Goal: Task Accomplishment & Management: Use online tool/utility

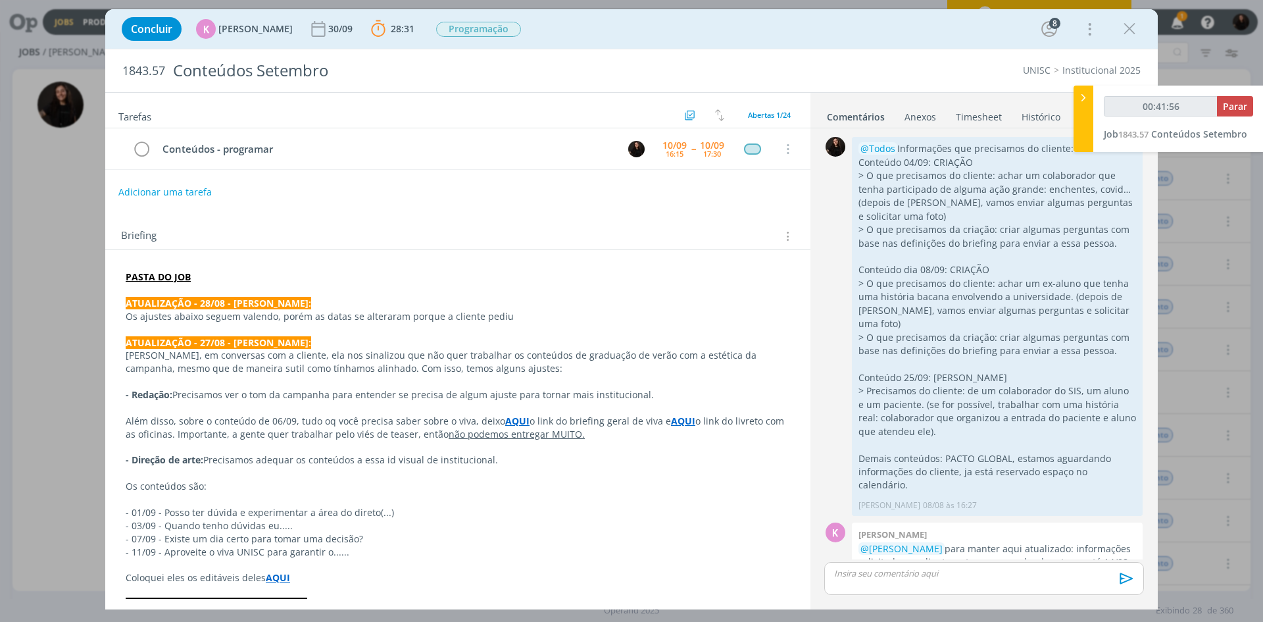
scroll to position [2407, 0]
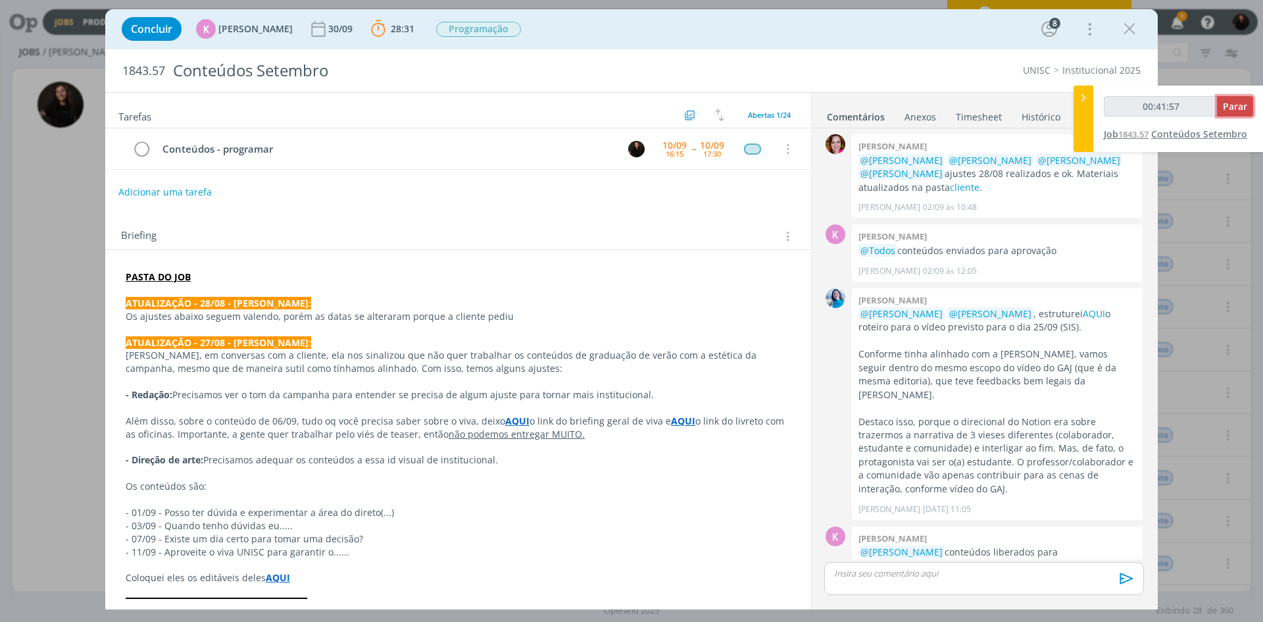
drag, startPoint x: 1231, startPoint y: 112, endPoint x: 1180, endPoint y: 135, distance: 55.7
click at [1231, 111] on span "Parar" at bounding box center [1235, 106] width 24 height 13
type input "00:42:00"
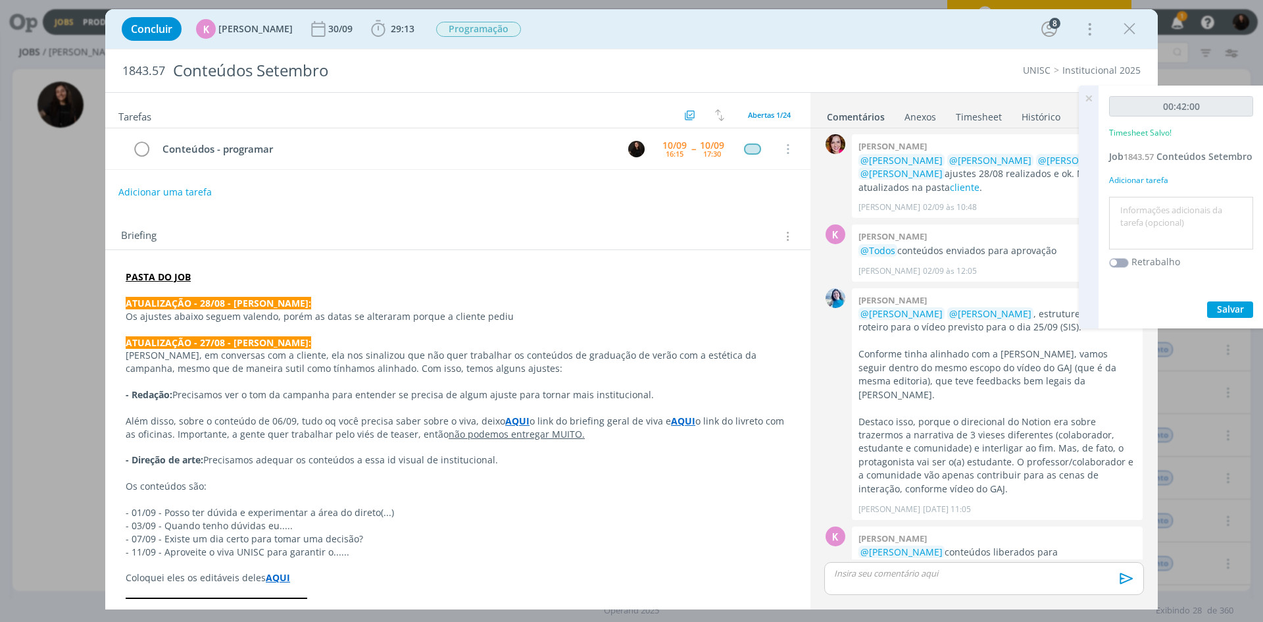
click at [1166, 247] on textarea at bounding box center [1182, 223] width 138 height 47
type textarea "programações conteudos"
drag, startPoint x: 1219, startPoint y: 319, endPoint x: 1132, endPoint y: 488, distance: 189.2
click at [1219, 315] on span "Salvar" at bounding box center [1230, 309] width 27 height 13
click at [1013, 564] on div "dialog" at bounding box center [984, 578] width 320 height 33
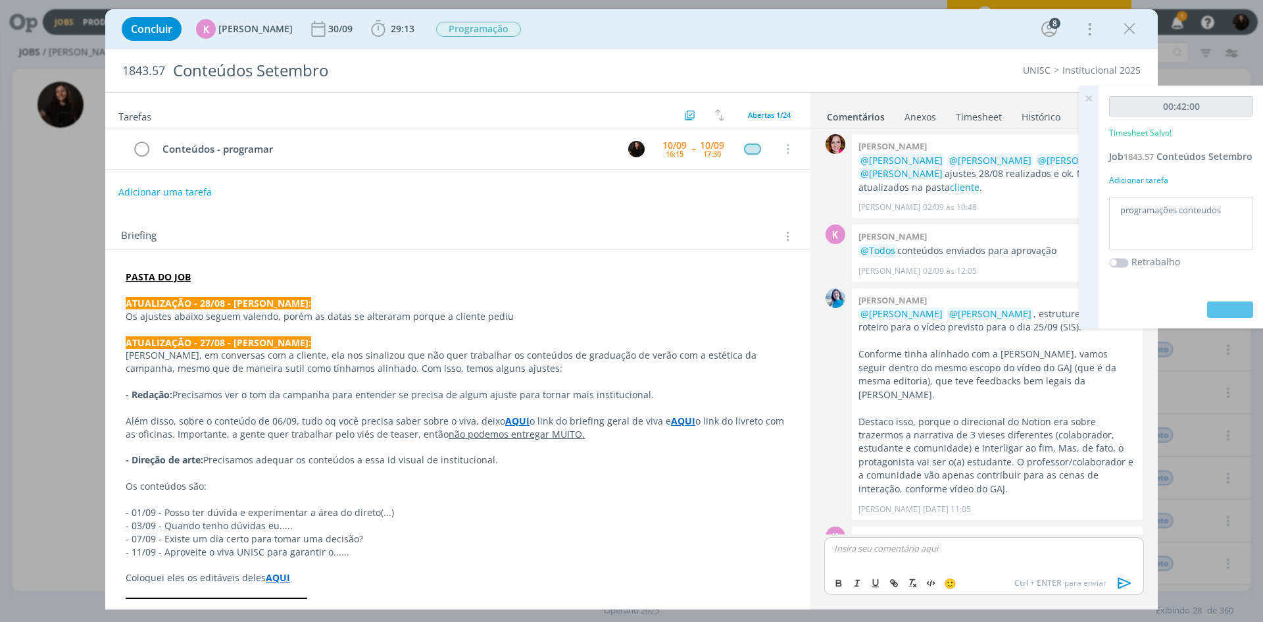
scroll to position [2432, 0]
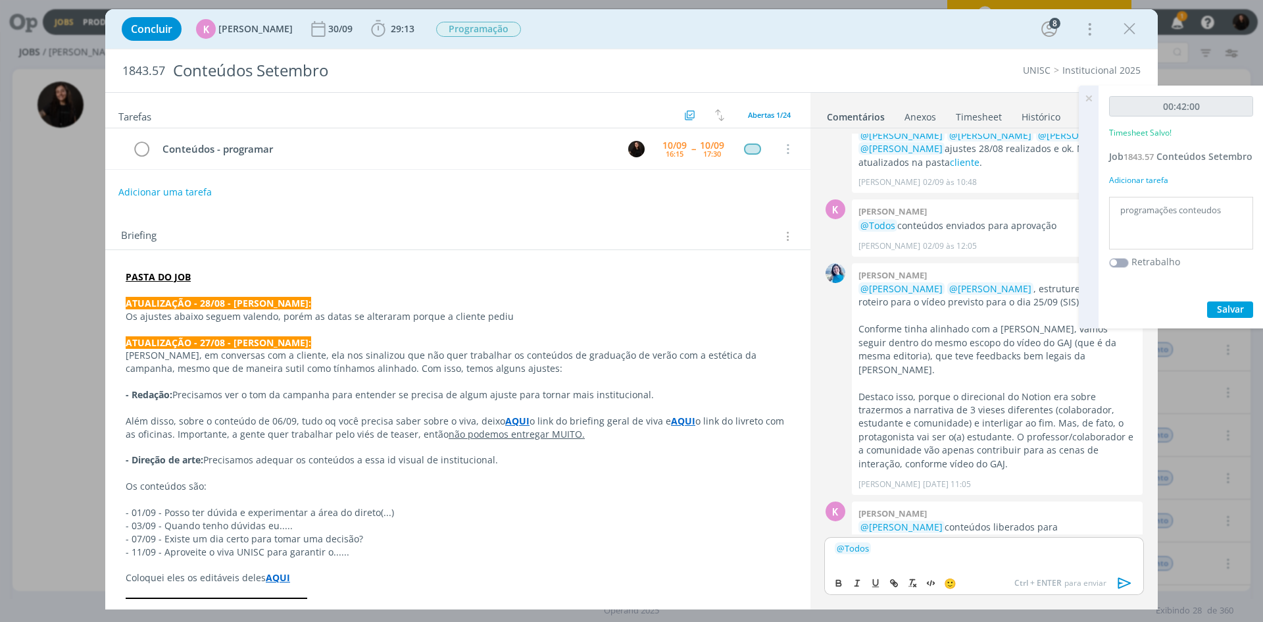
click at [919, 545] on p "﻿ @ Todos ﻿" at bounding box center [984, 548] width 299 height 12
click at [1075, 543] on p "﻿ @ Todos ﻿ Conteúdos programados!" at bounding box center [984, 548] width 299 height 12
click at [1123, 580] on icon "dialog" at bounding box center [1125, 582] width 13 height 11
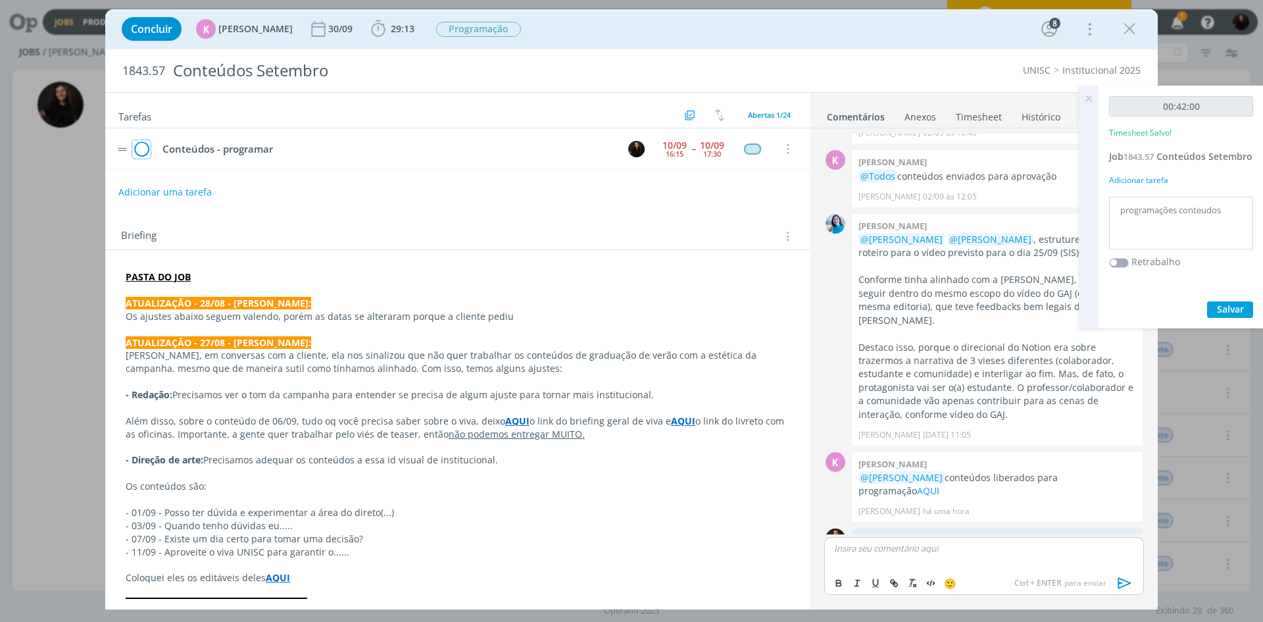
click at [137, 150] on icon "dialog" at bounding box center [141, 149] width 18 height 20
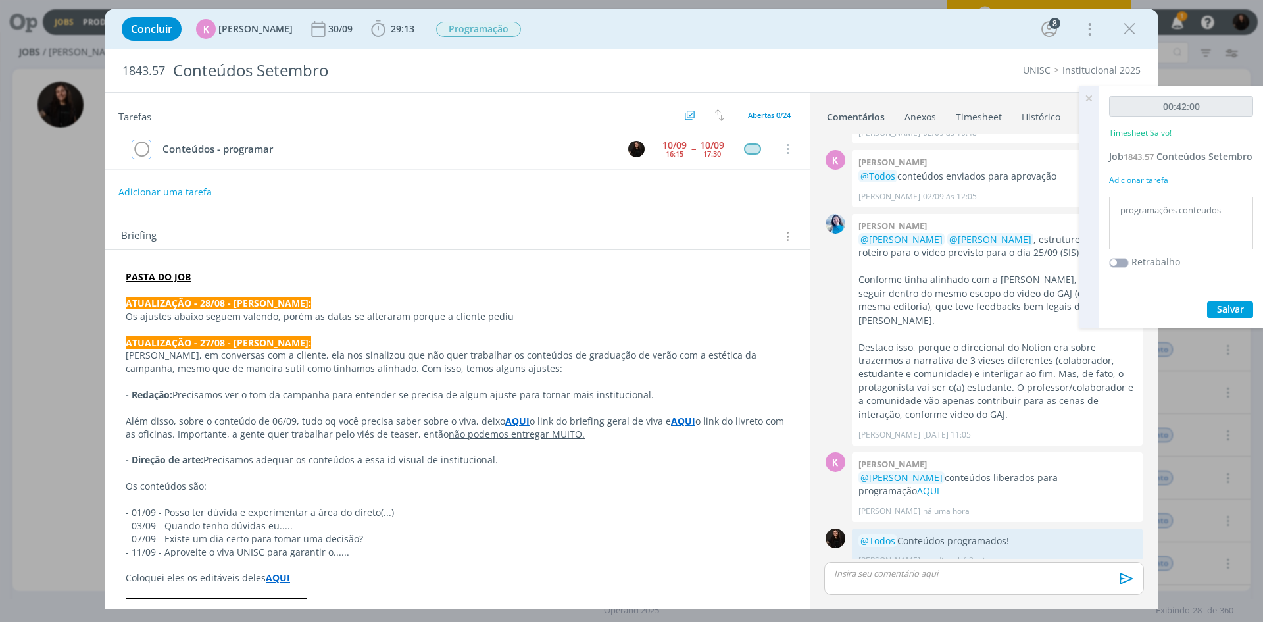
scroll to position [2456, 0]
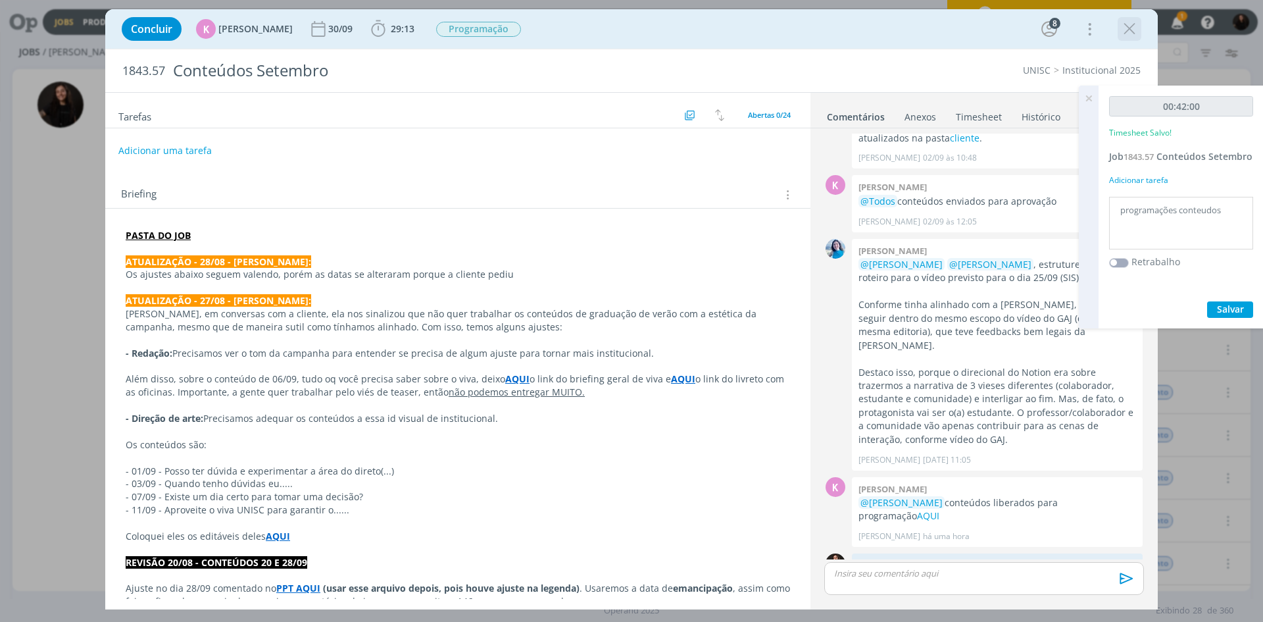
click at [1125, 36] on icon "dialog" at bounding box center [1130, 29] width 20 height 20
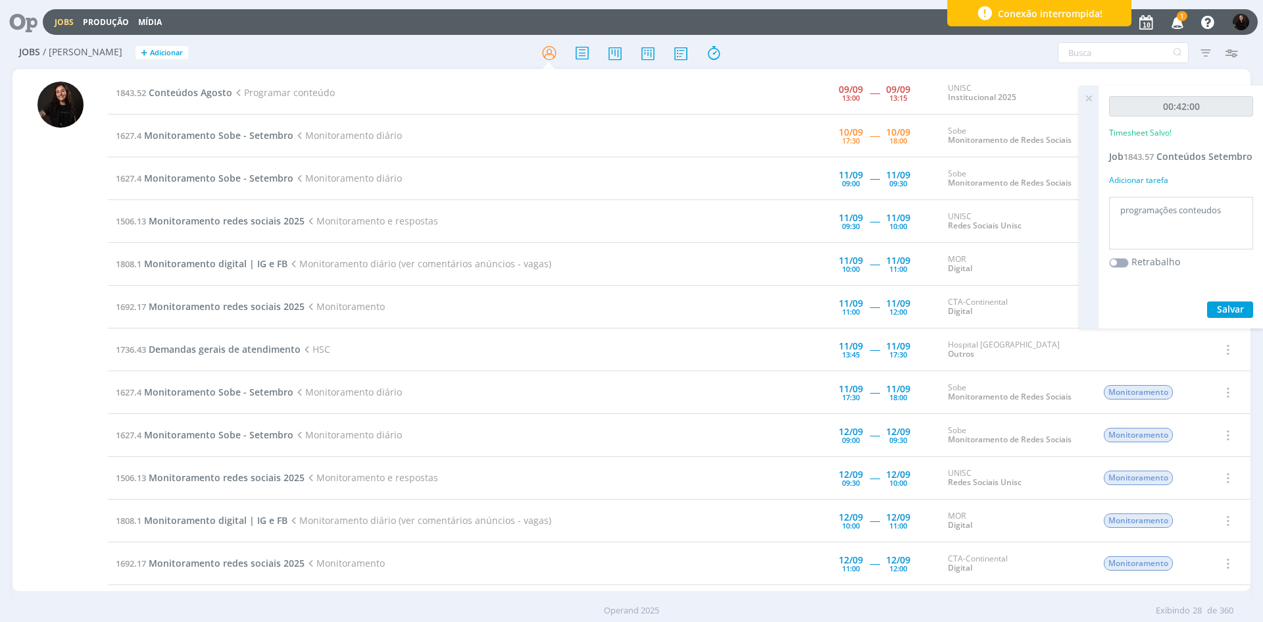
click at [1165, 16] on button "1" at bounding box center [1176, 23] width 27 height 24
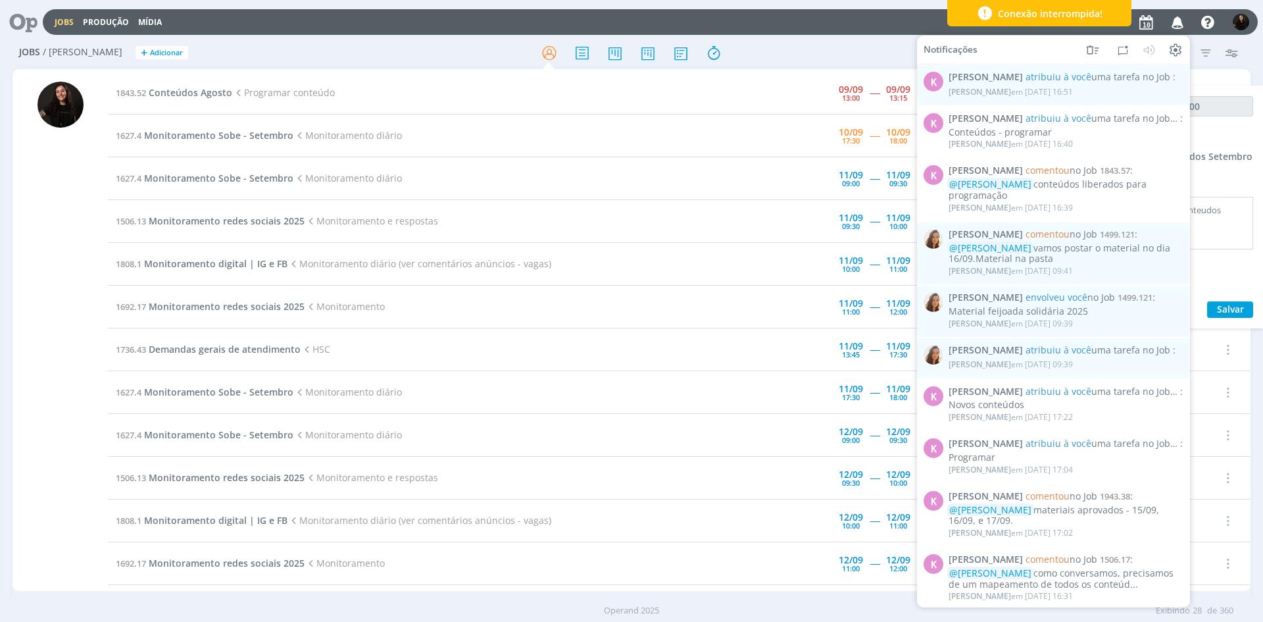
click at [1168, 9] on div "Jobs Produção Mídia Notificações K [PERSON_NAME] atribuiu à você uma tarefa no …" at bounding box center [650, 22] width 1215 height 26
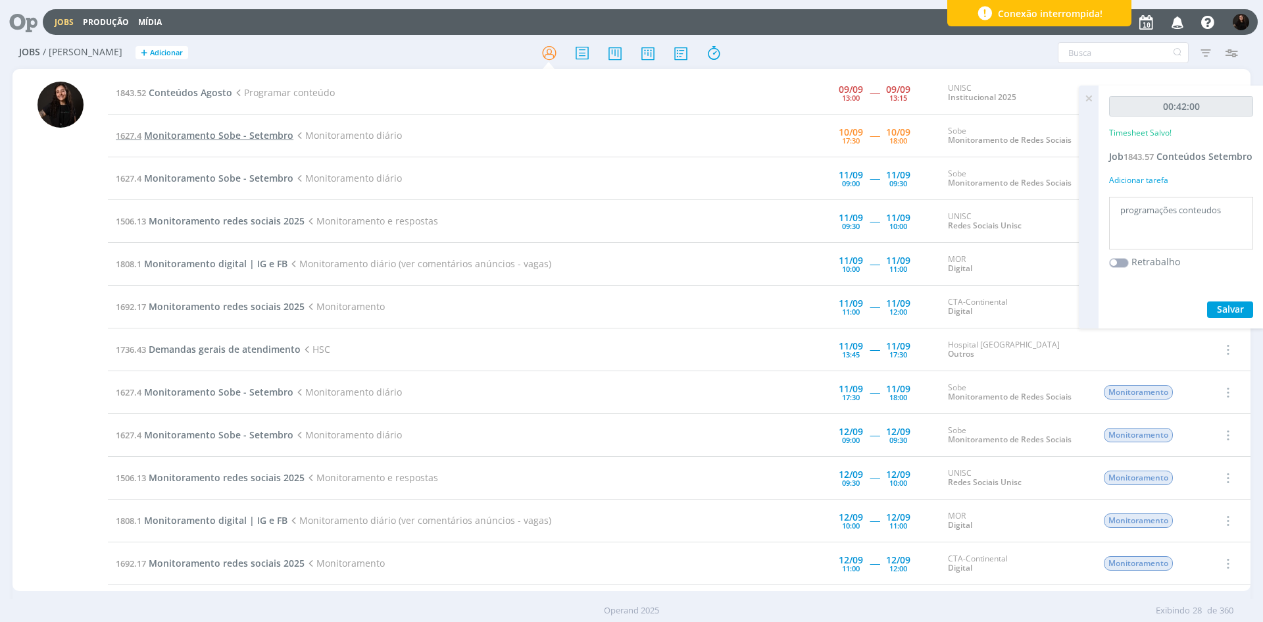
click at [207, 136] on span "Monitoramento Sobe - Setembro" at bounding box center [218, 135] width 149 height 13
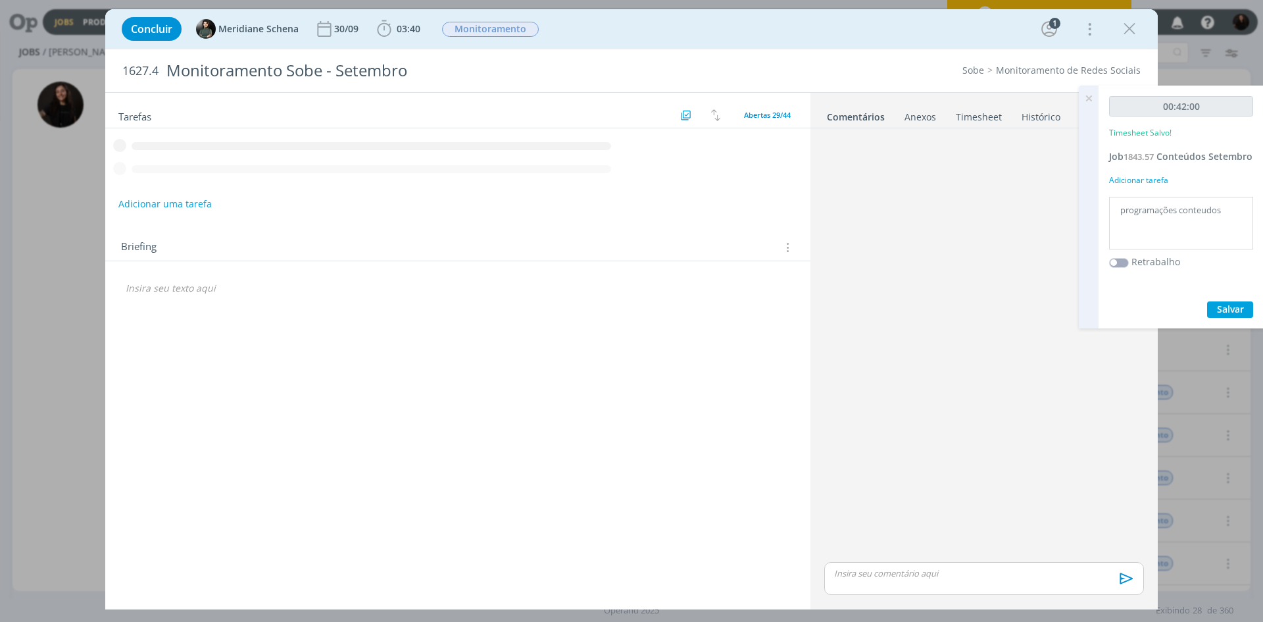
click at [1088, 97] on icon at bounding box center [1089, 99] width 24 height 26
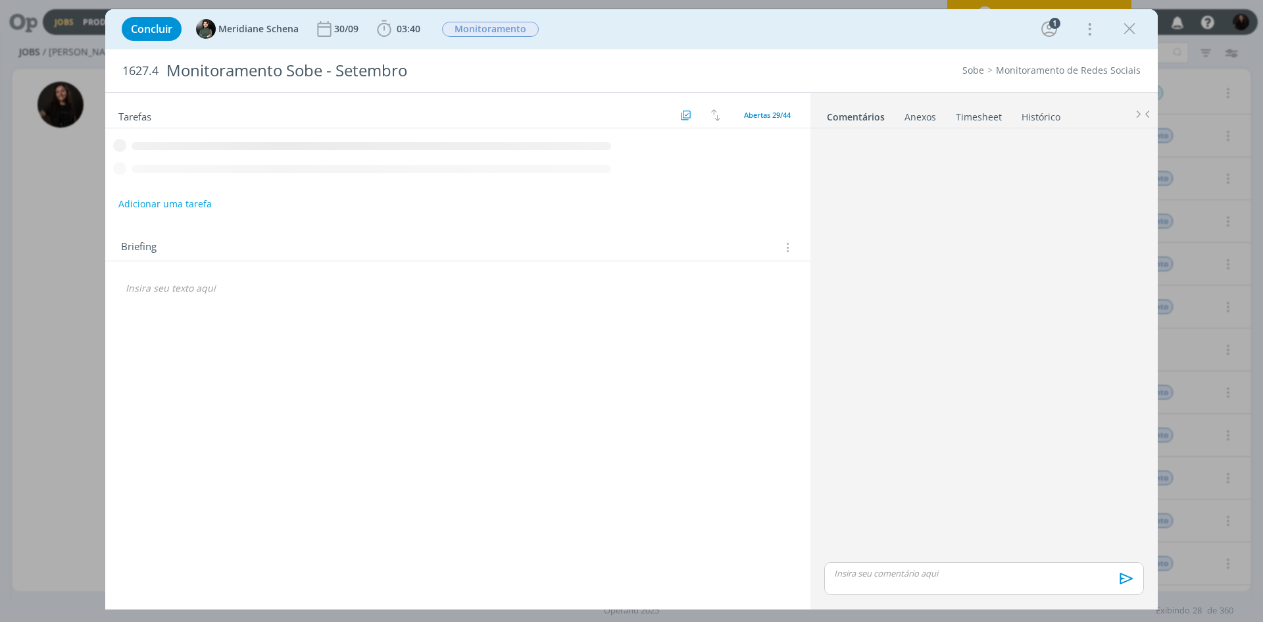
click at [516, 261] on div "Briefing Briefings Predefinidos Versões do Briefing Ver Briefing do Projeto" at bounding box center [457, 244] width 705 height 36
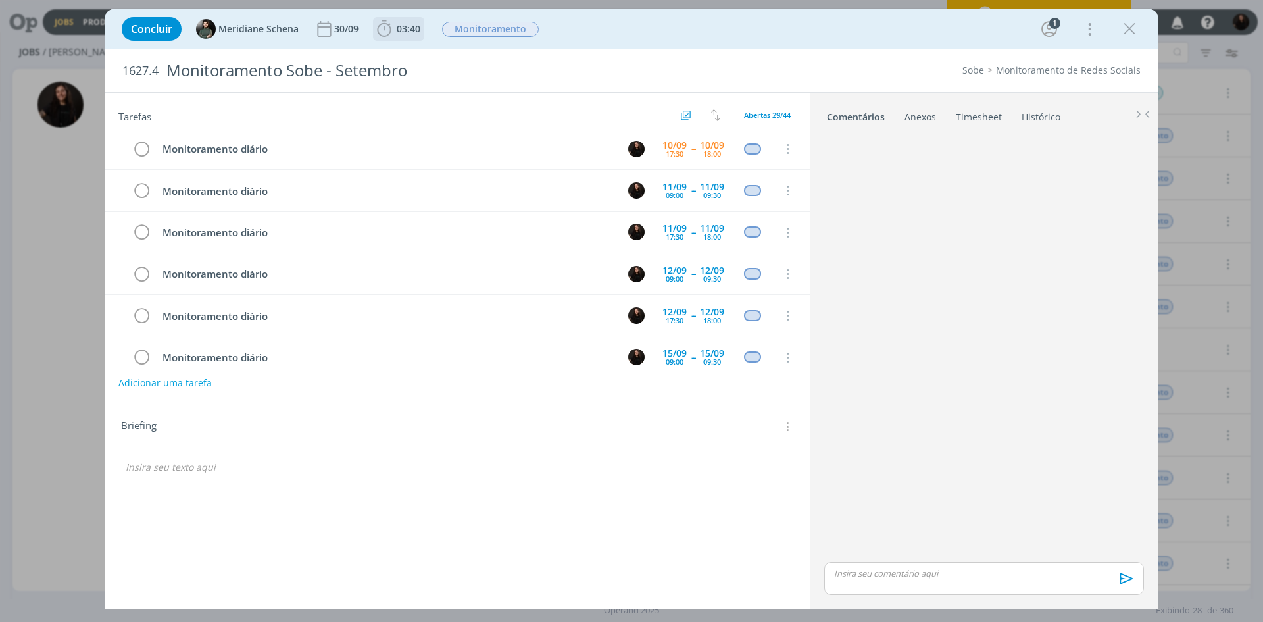
drag, startPoint x: 385, startPoint y: 32, endPoint x: 390, endPoint y: 38, distance: 8.0
click at [384, 32] on icon "dialog" at bounding box center [384, 29] width 20 height 20
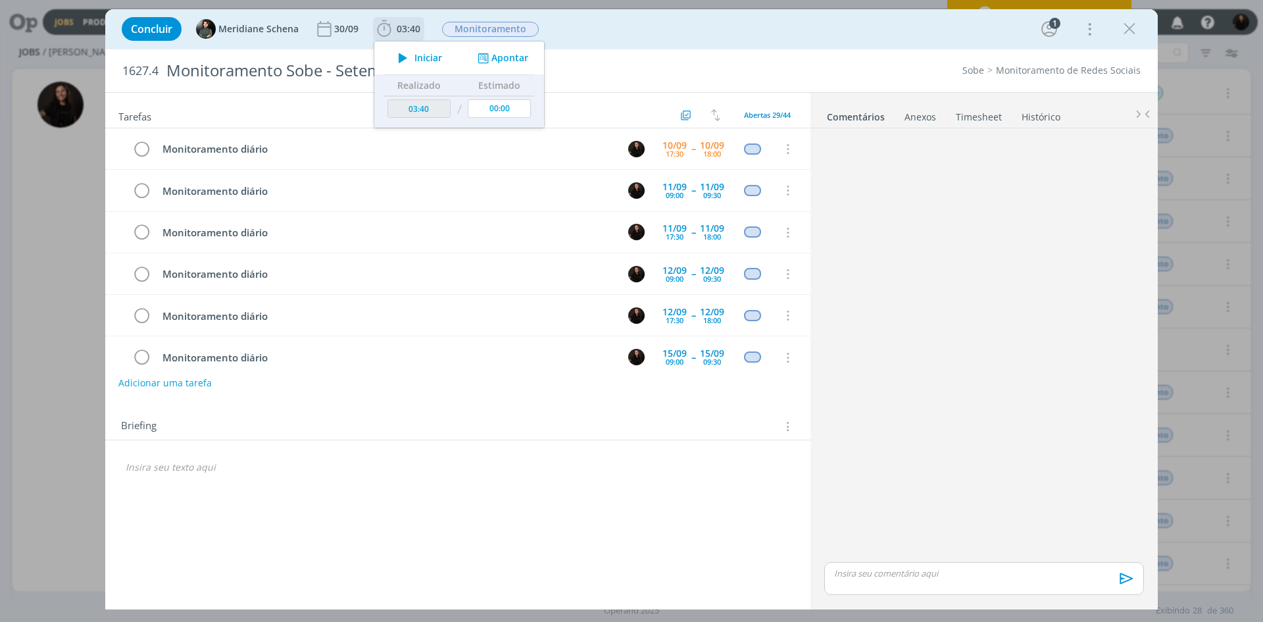
click at [405, 59] on icon "dialog" at bounding box center [403, 57] width 23 height 17
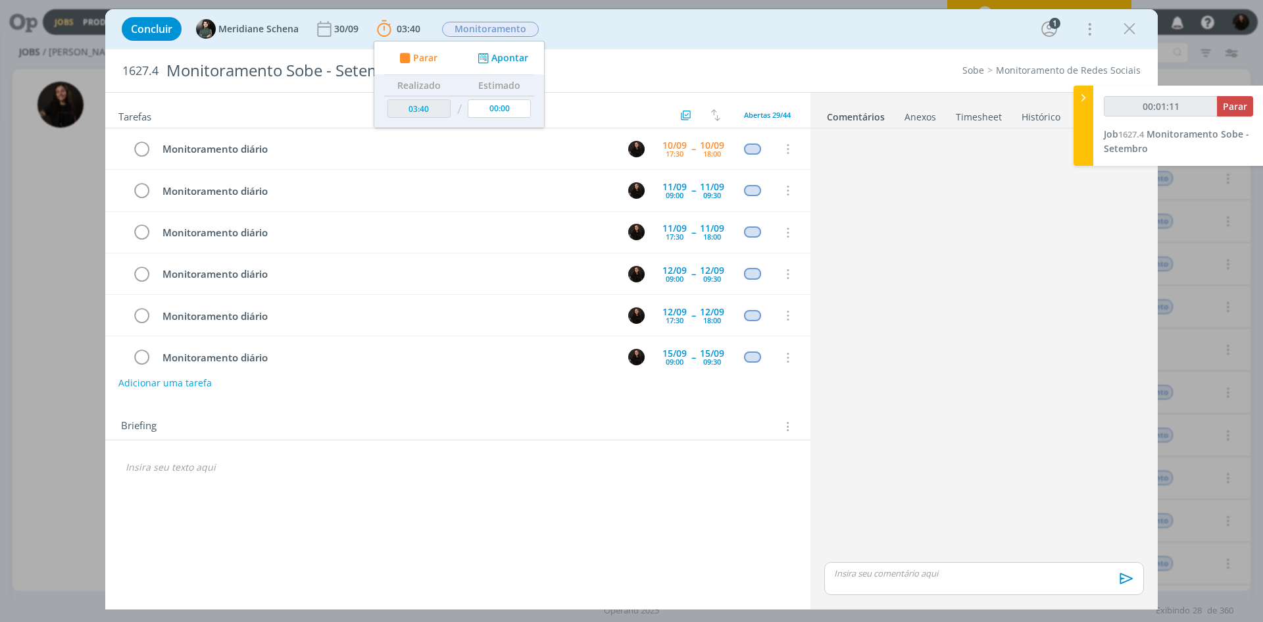
type input "00:01:12"
click at [1078, 95] on icon at bounding box center [1083, 98] width 13 height 14
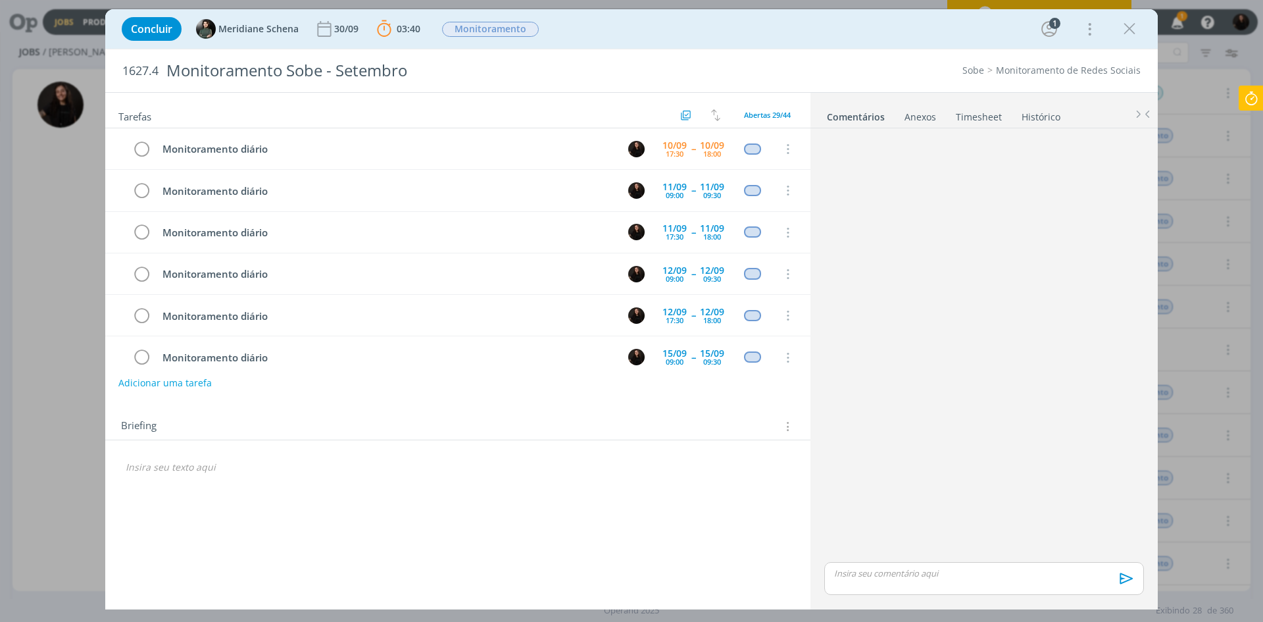
click at [1256, 101] on icon at bounding box center [1252, 99] width 24 height 26
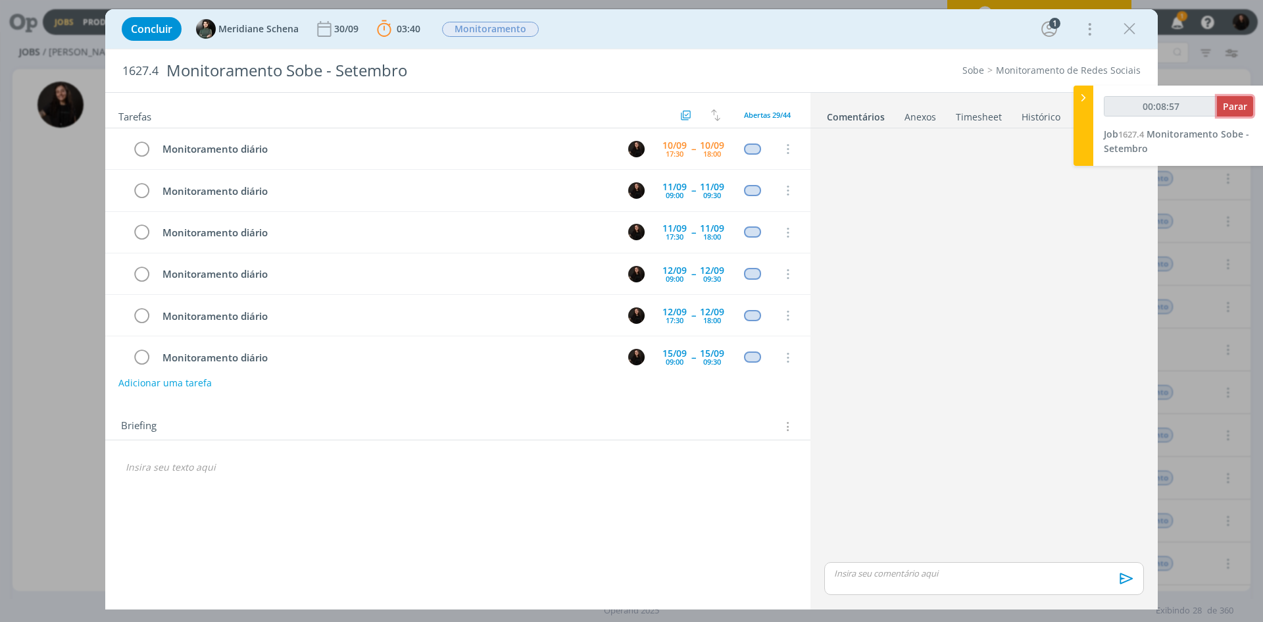
click at [1246, 105] on span "Parar" at bounding box center [1235, 106] width 24 height 13
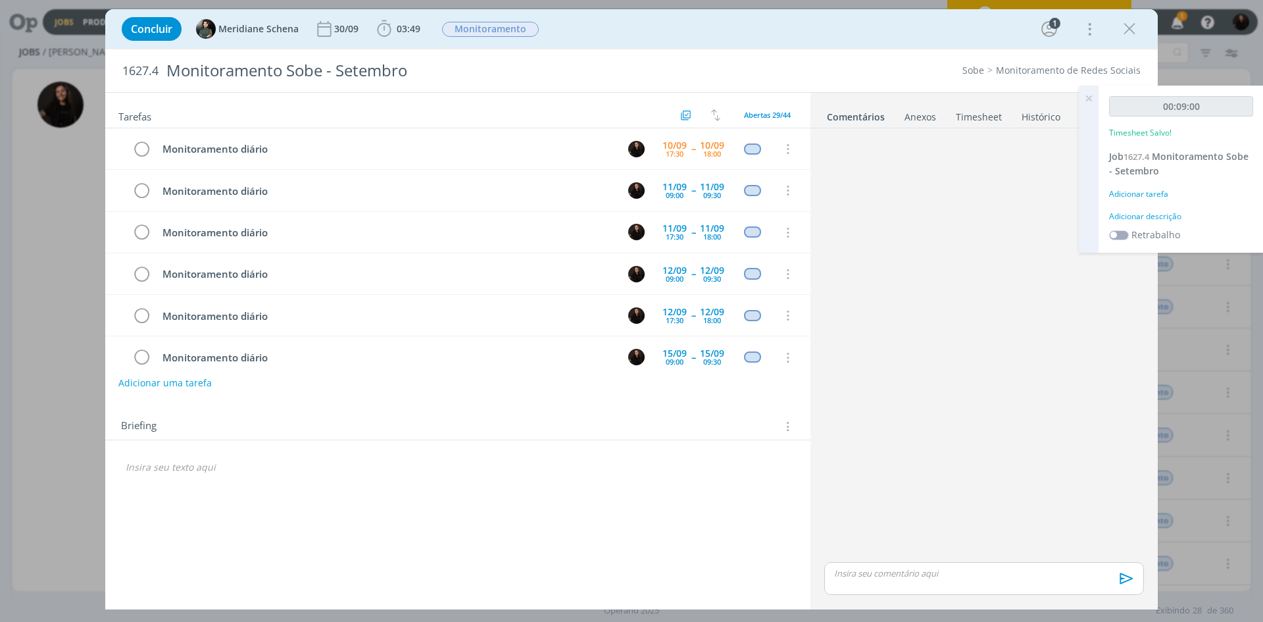
click at [1150, 216] on div "Adicionar descrição" at bounding box center [1181, 217] width 144 height 12
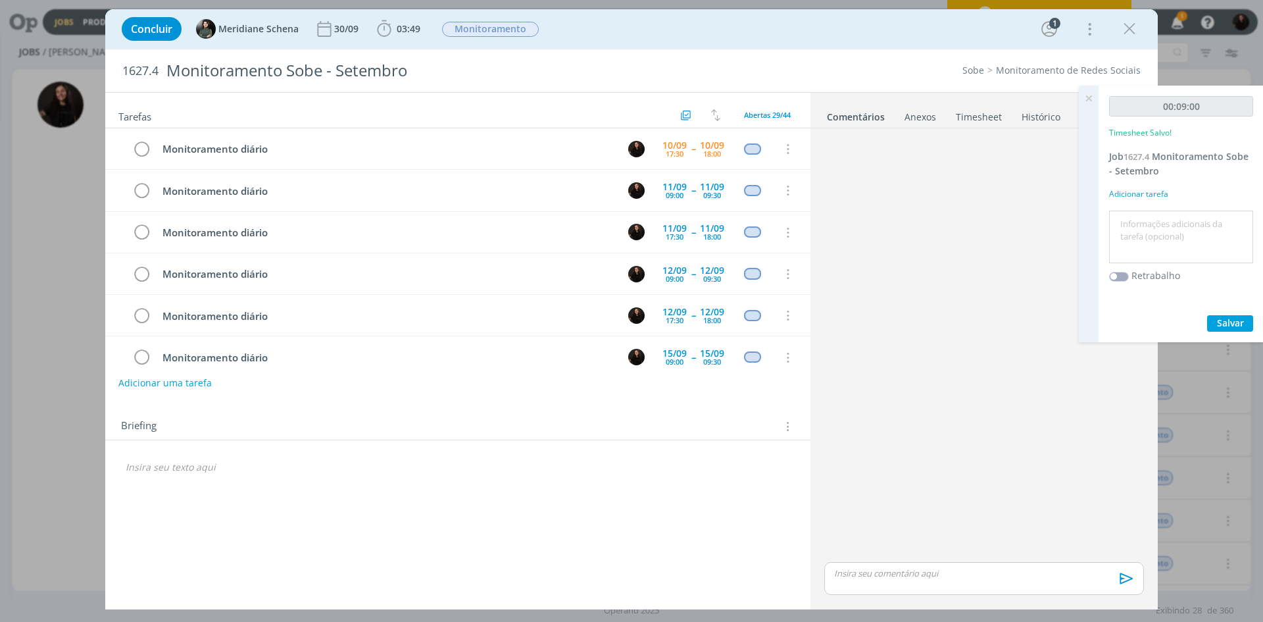
click at [1155, 222] on textarea at bounding box center [1182, 237] width 138 height 47
type textarea "monitoramento diário"
drag, startPoint x: 1225, startPoint y: 324, endPoint x: 249, endPoint y: 147, distance: 991.8
click at [1219, 316] on span "Salvar" at bounding box center [1230, 322] width 27 height 13
click at [141, 153] on icon "dialog" at bounding box center [141, 149] width 18 height 20
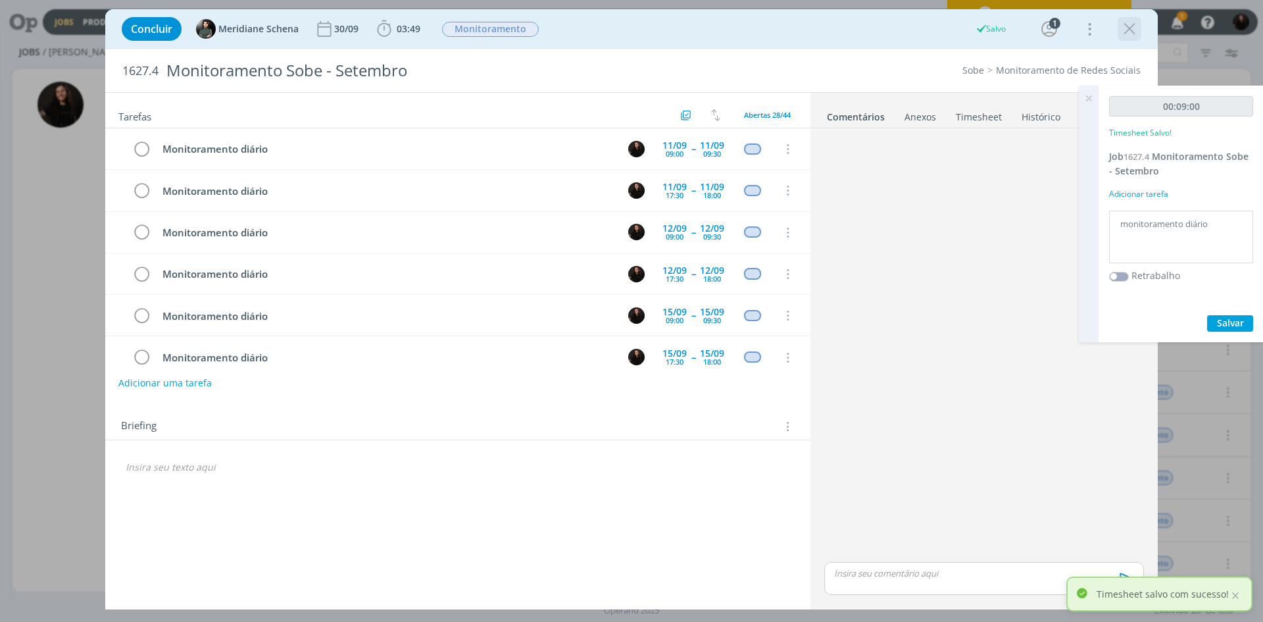
click at [1128, 29] on icon "dialog" at bounding box center [1130, 29] width 20 height 20
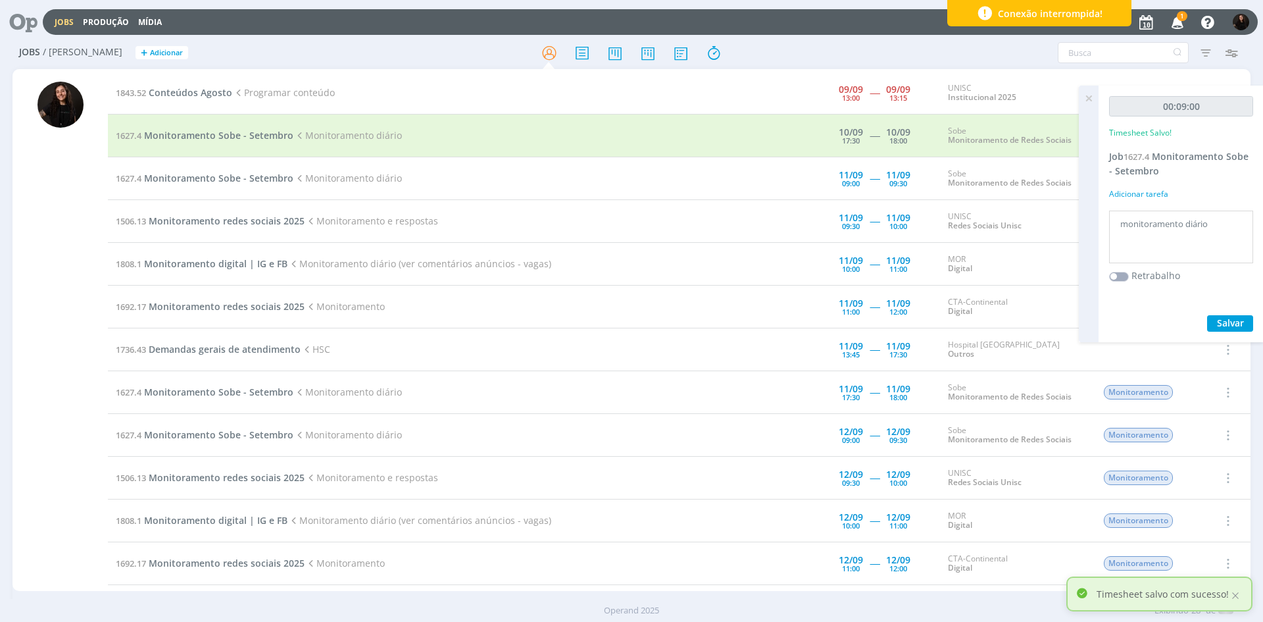
click at [1090, 97] on div at bounding box center [631, 311] width 1263 height 622
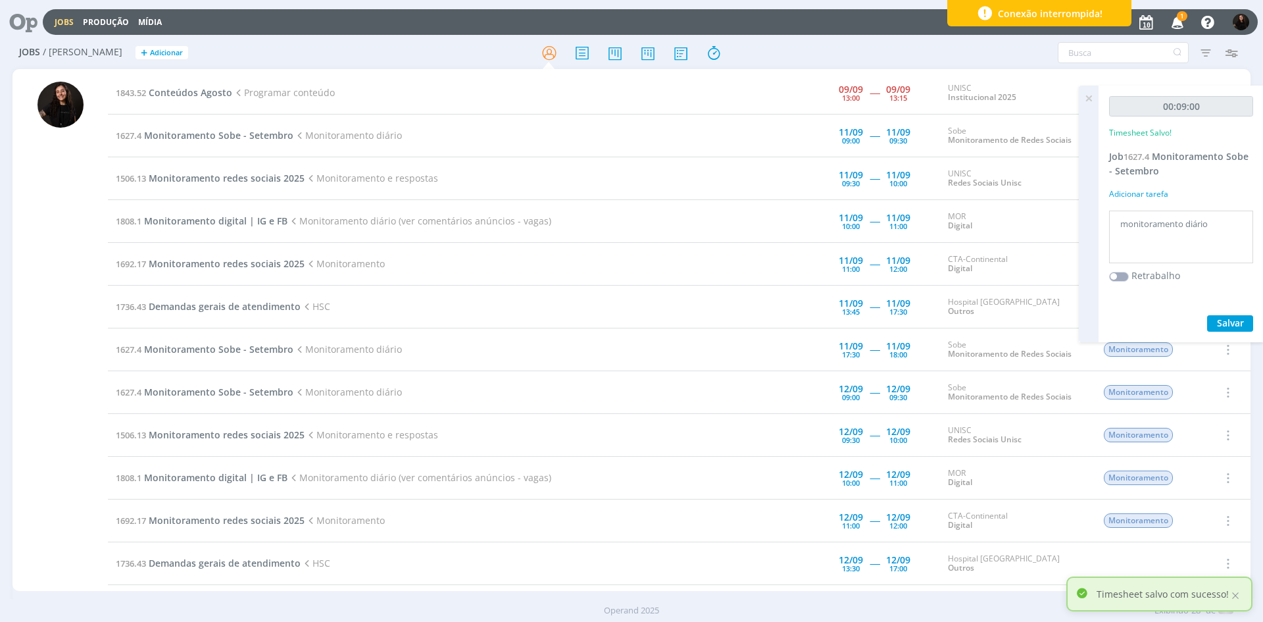
click at [1187, 23] on span "1" at bounding box center [1177, 25] width 26 height 11
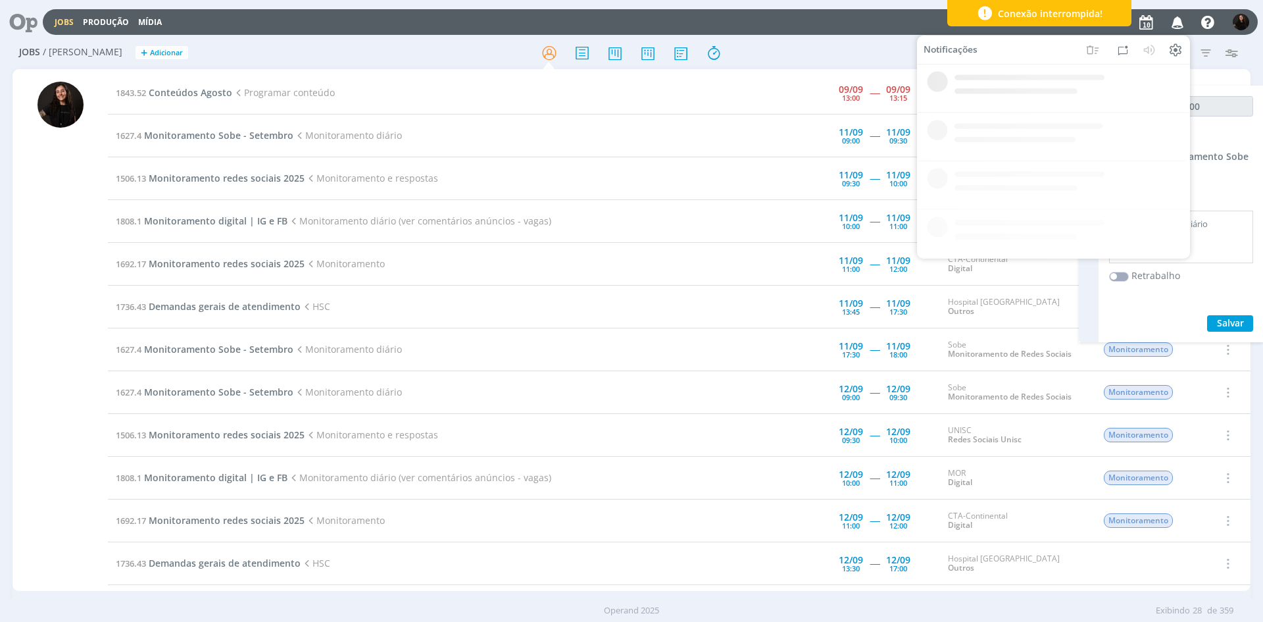
click at [1180, 23] on icon "button" at bounding box center [1178, 22] width 23 height 22
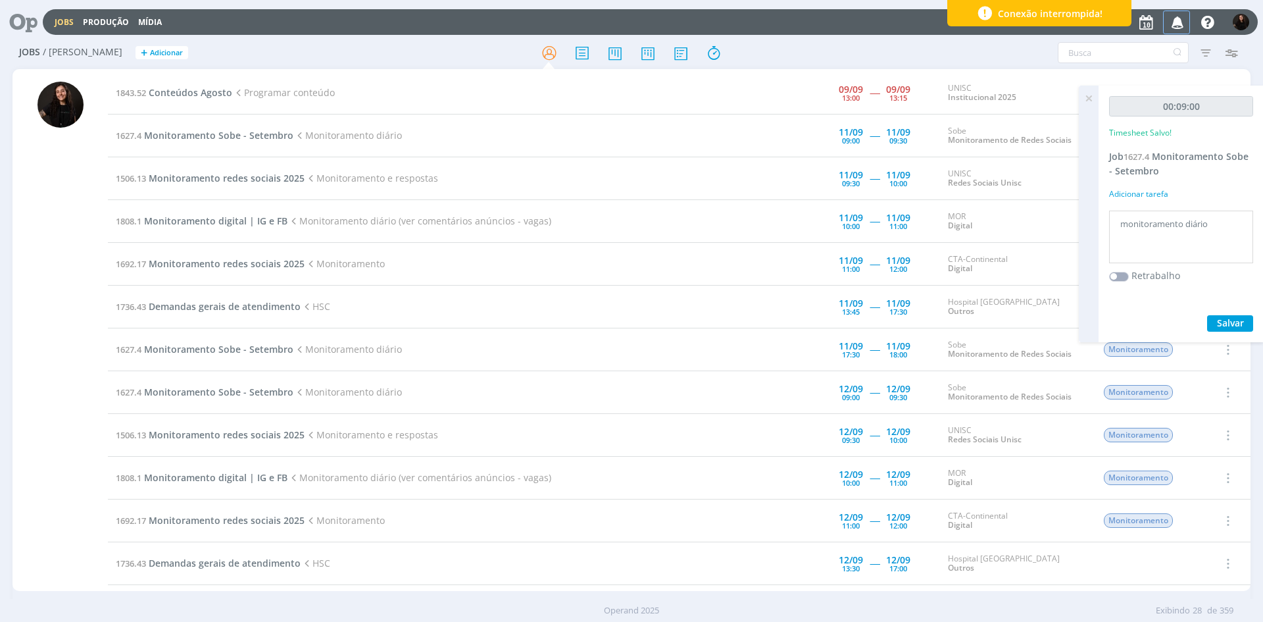
click at [1180, 23] on icon "button" at bounding box center [1178, 22] width 23 height 22
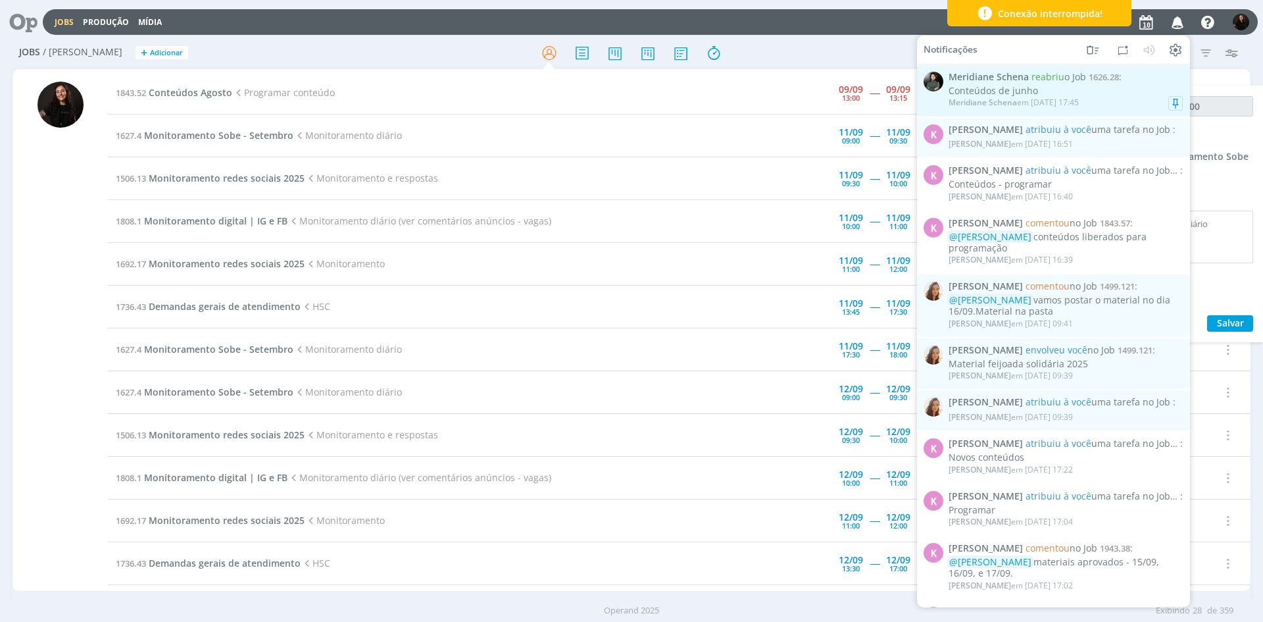
click at [1140, 86] on div "Conteúdos de junho" at bounding box center [1066, 91] width 234 height 11
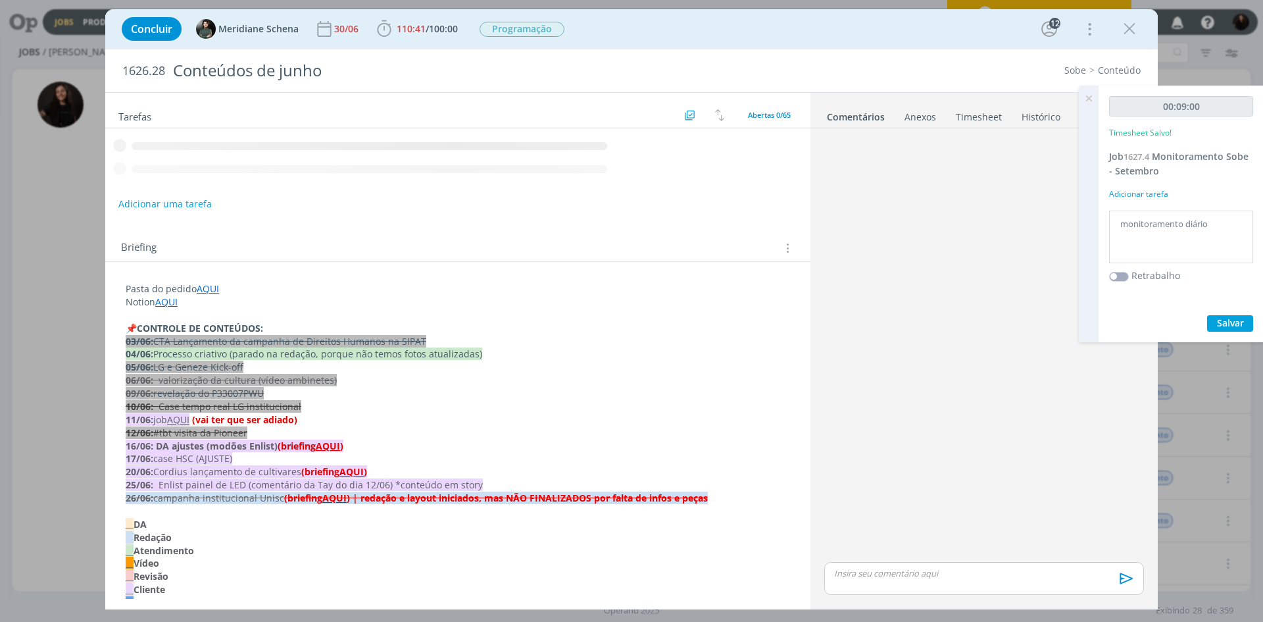
drag, startPoint x: 1084, startPoint y: 97, endPoint x: 888, endPoint y: 122, distance: 198.3
click at [1085, 97] on icon at bounding box center [1089, 99] width 24 height 26
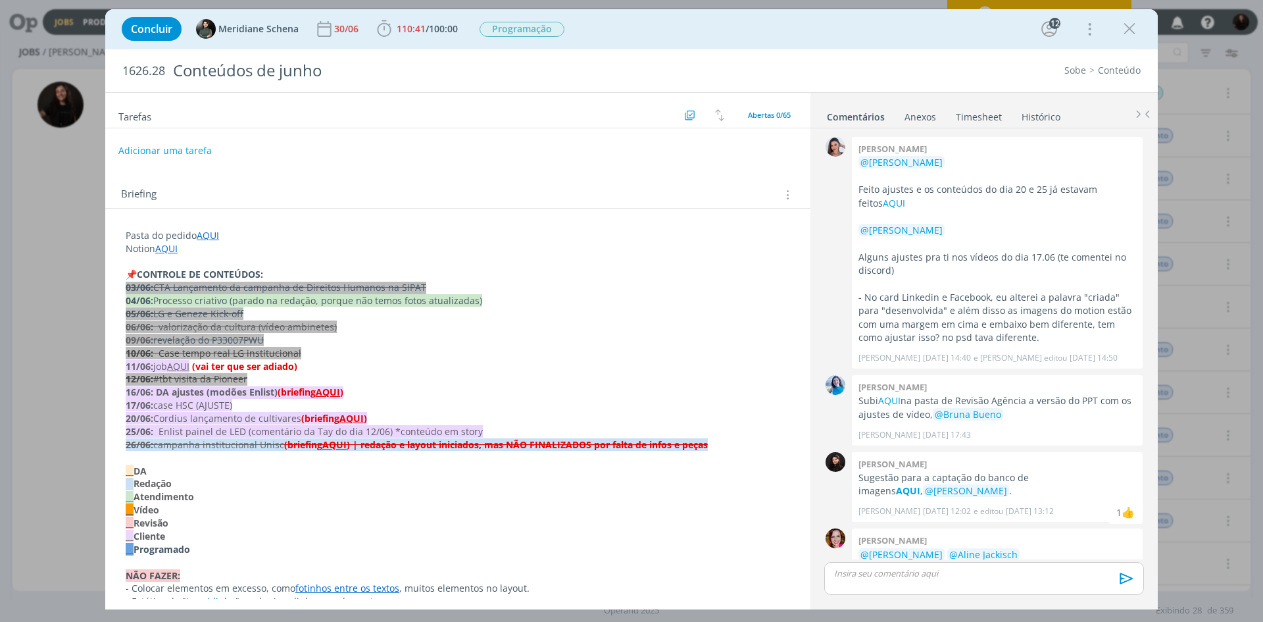
scroll to position [1621, 0]
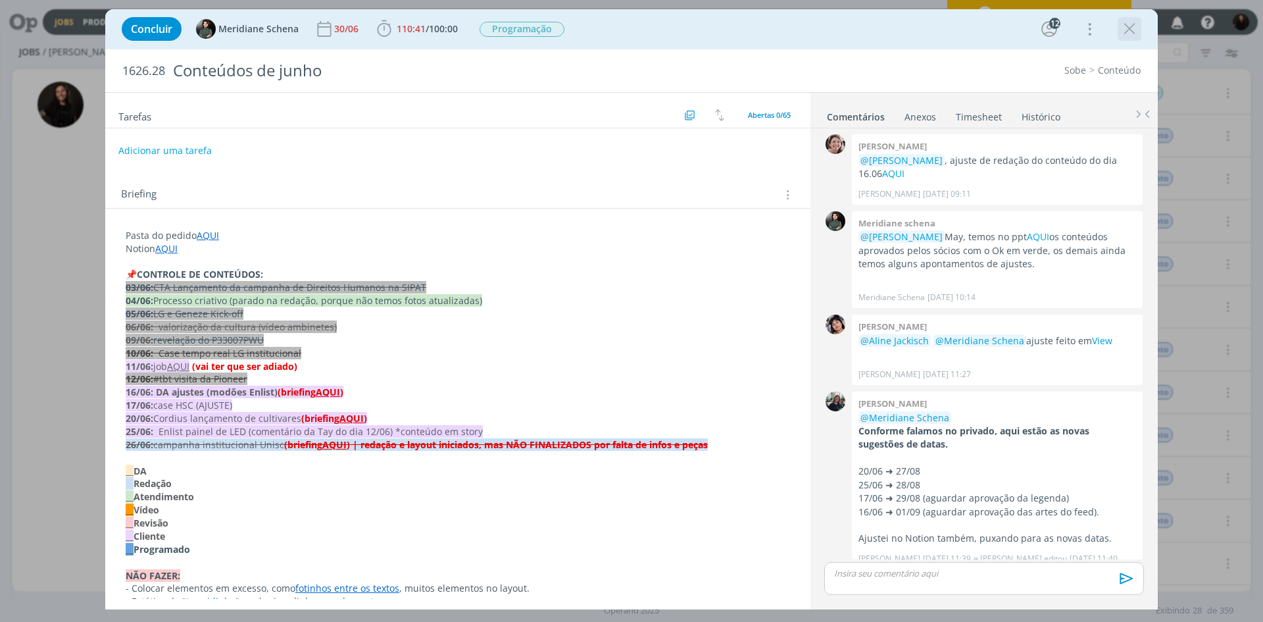
click at [1128, 34] on icon "dialog" at bounding box center [1130, 29] width 20 height 20
